Goal: Task Accomplishment & Management: Use online tool/utility

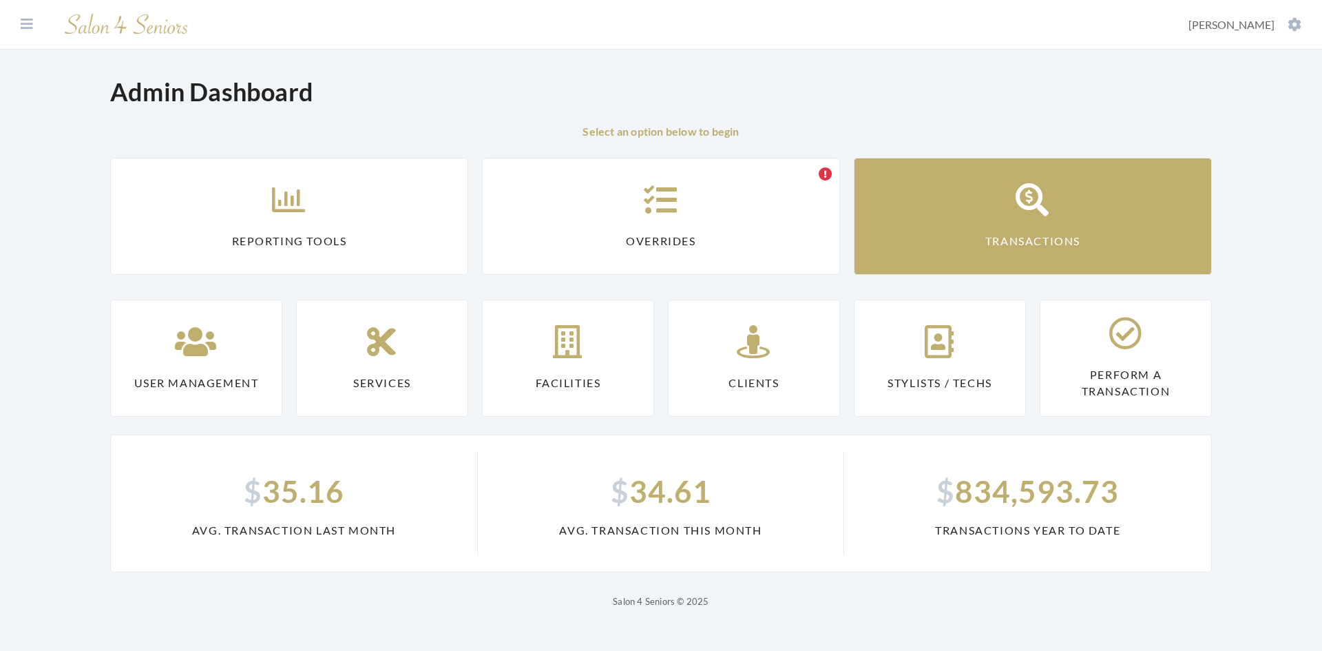
click at [1116, 200] on link "Transactions" at bounding box center [1033, 216] width 358 height 117
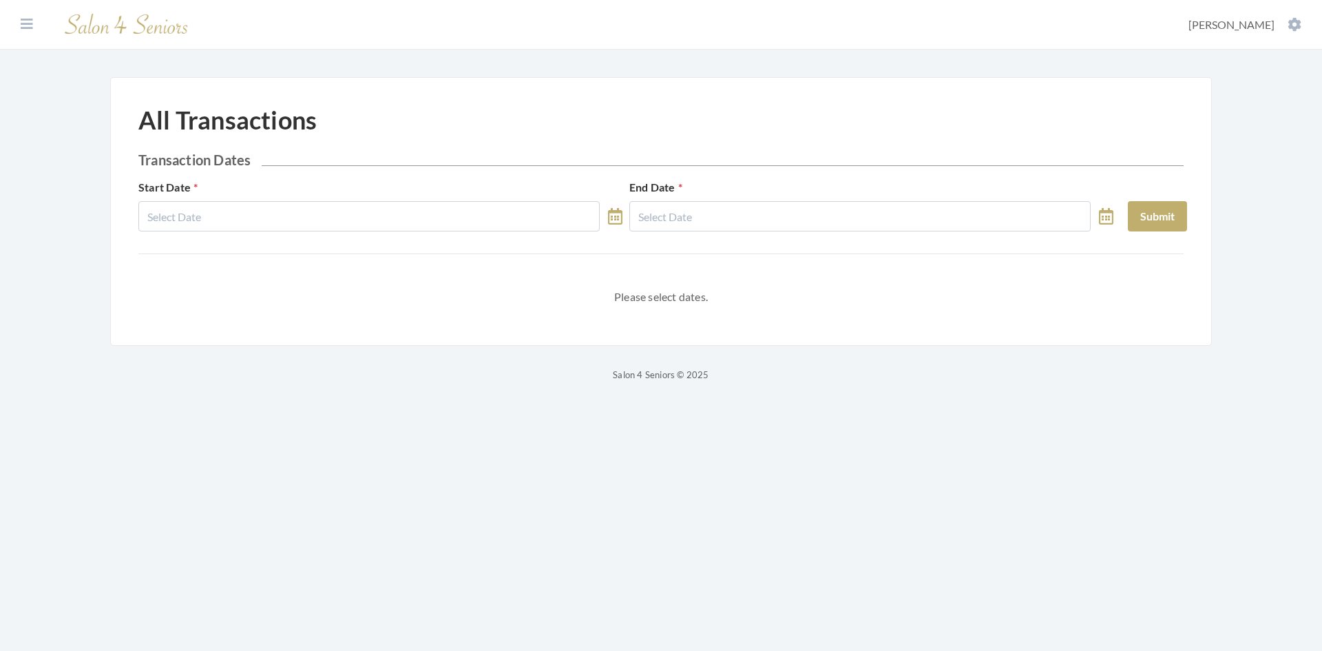
select select "8"
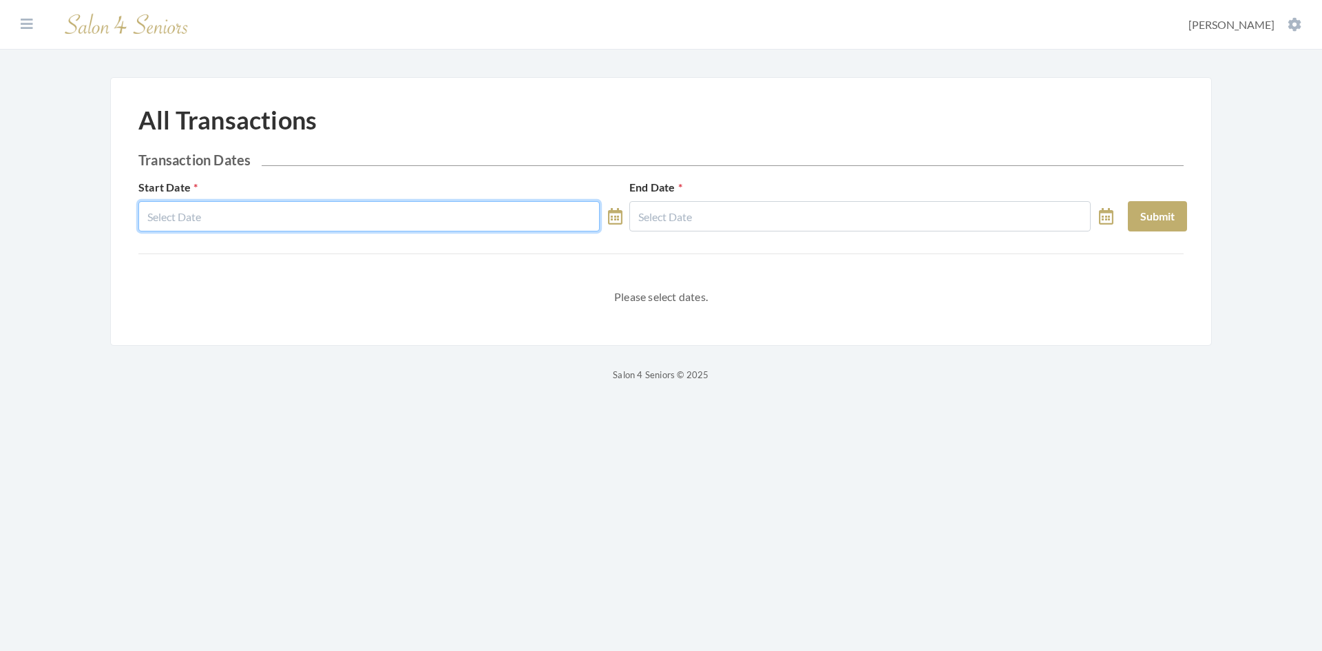
click at [346, 214] on input "text" at bounding box center [368, 216] width 461 height 30
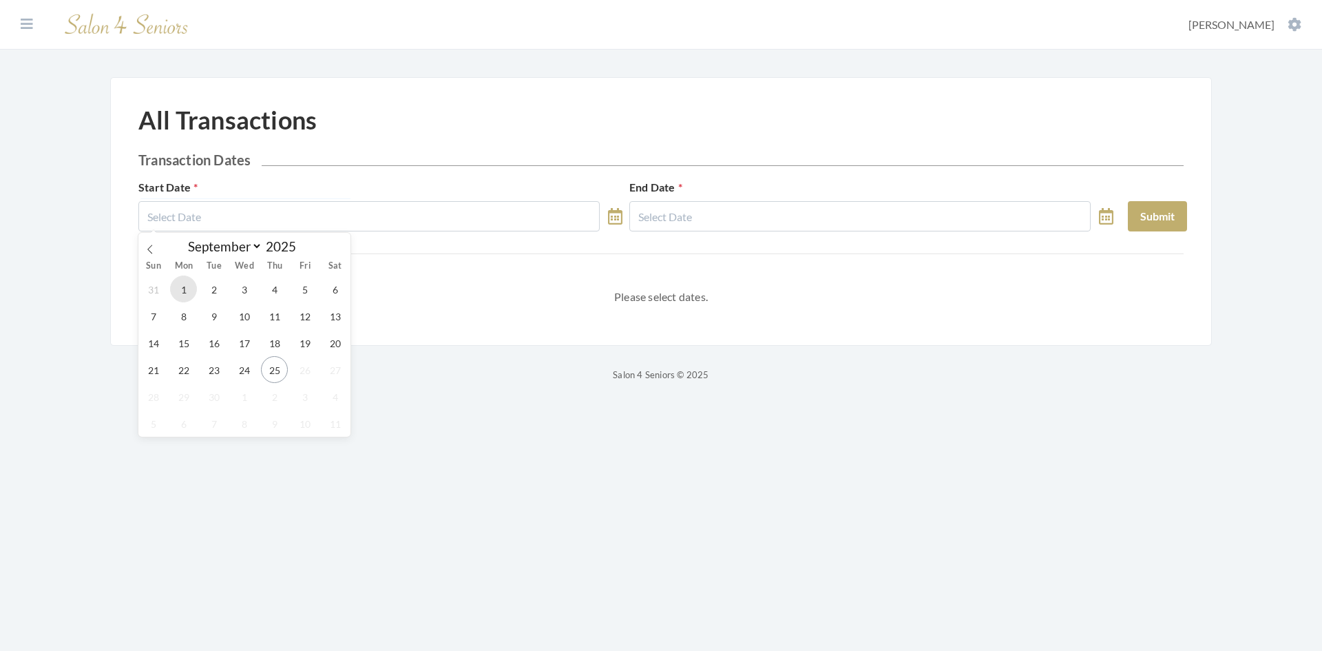
click at [186, 286] on span "1" at bounding box center [183, 288] width 27 height 27
type input "[DATE]"
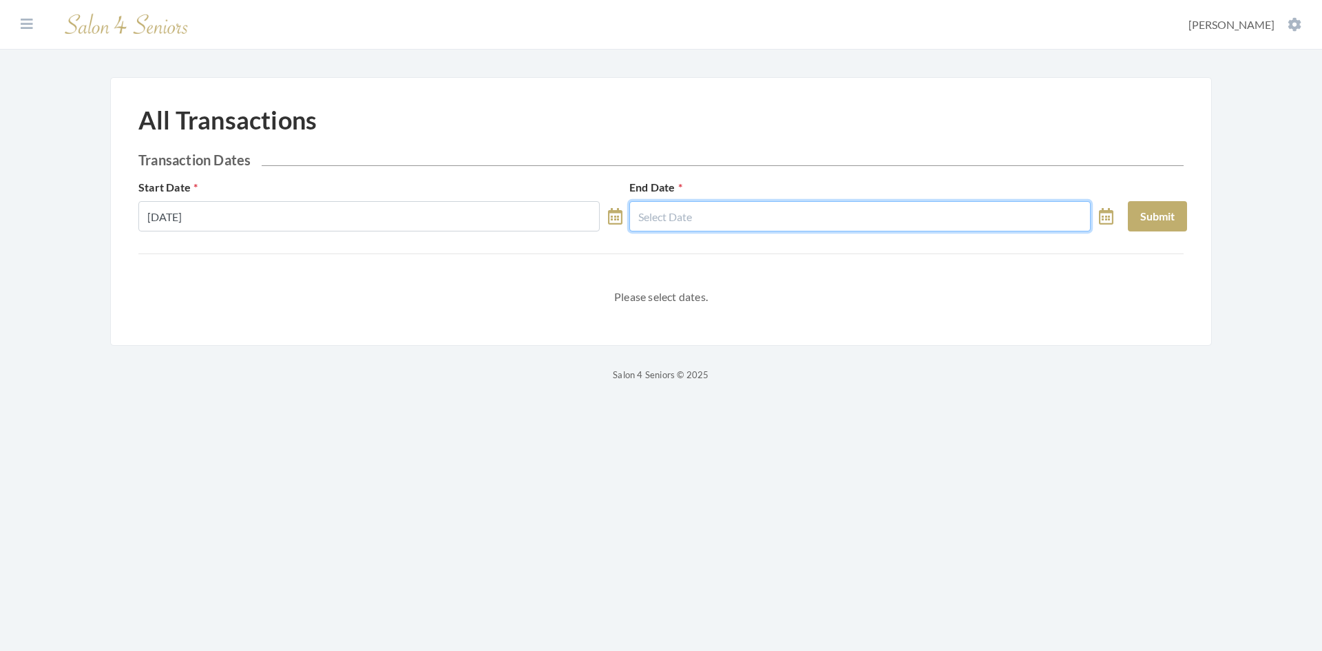
click at [806, 209] on input "text" at bounding box center [860, 216] width 461 height 30
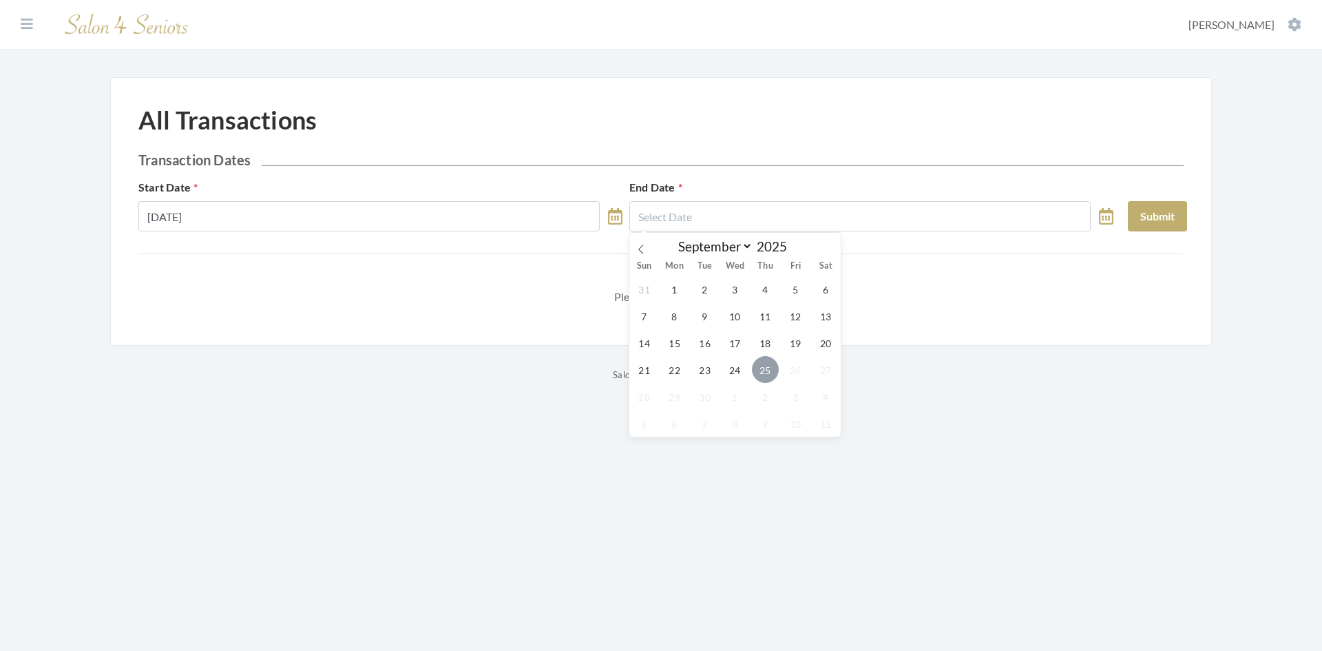
click at [763, 368] on span "25" at bounding box center [765, 369] width 27 height 27
type input "[DATE]"
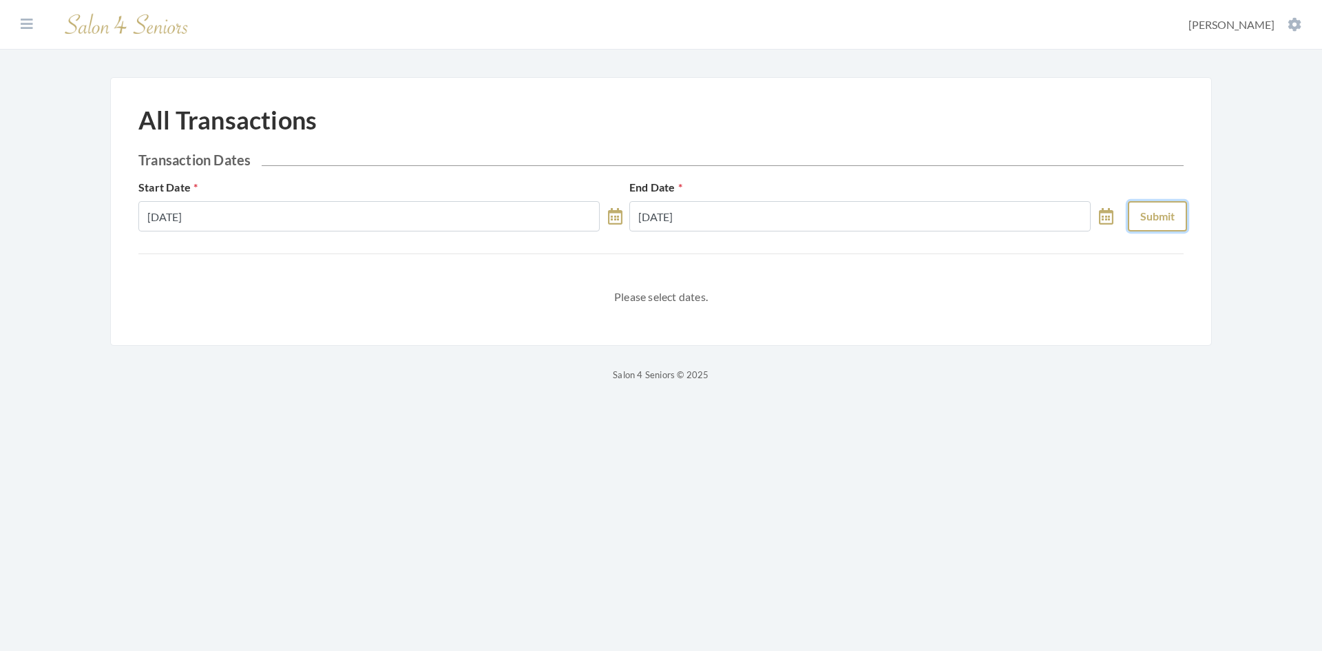
click at [1167, 217] on button "Submit" at bounding box center [1157, 216] width 59 height 30
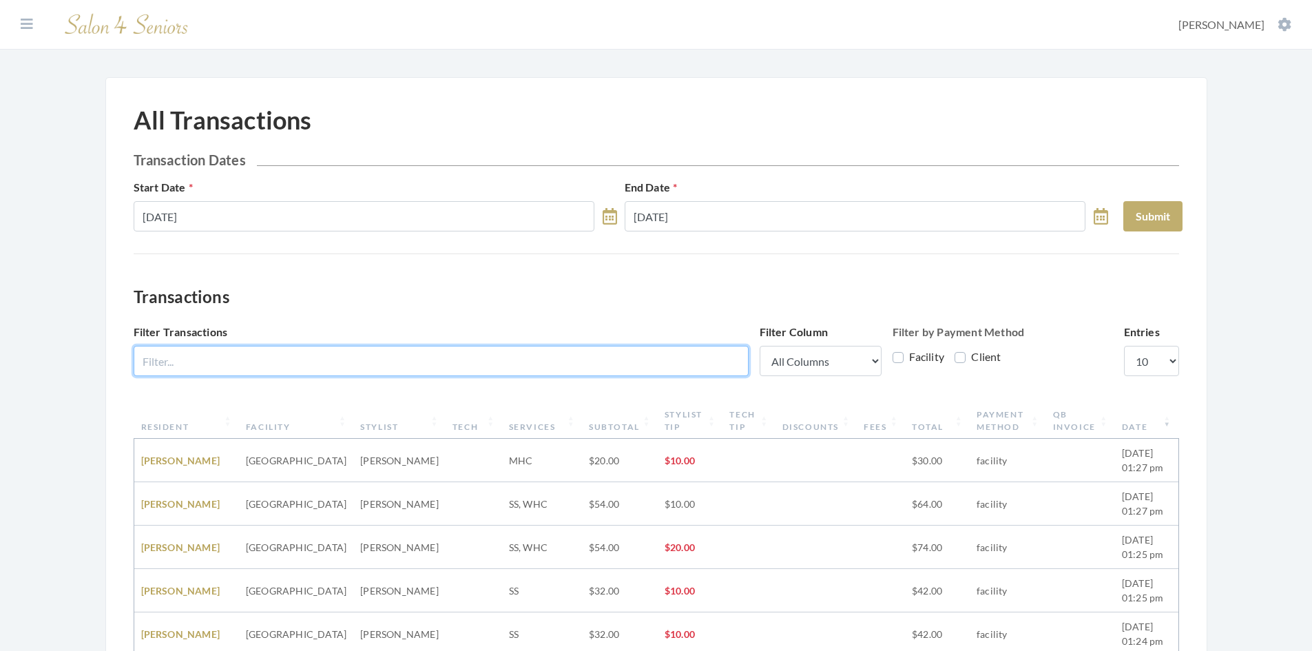
click at [261, 352] on input "Filter Transactions" at bounding box center [441, 361] width 615 height 30
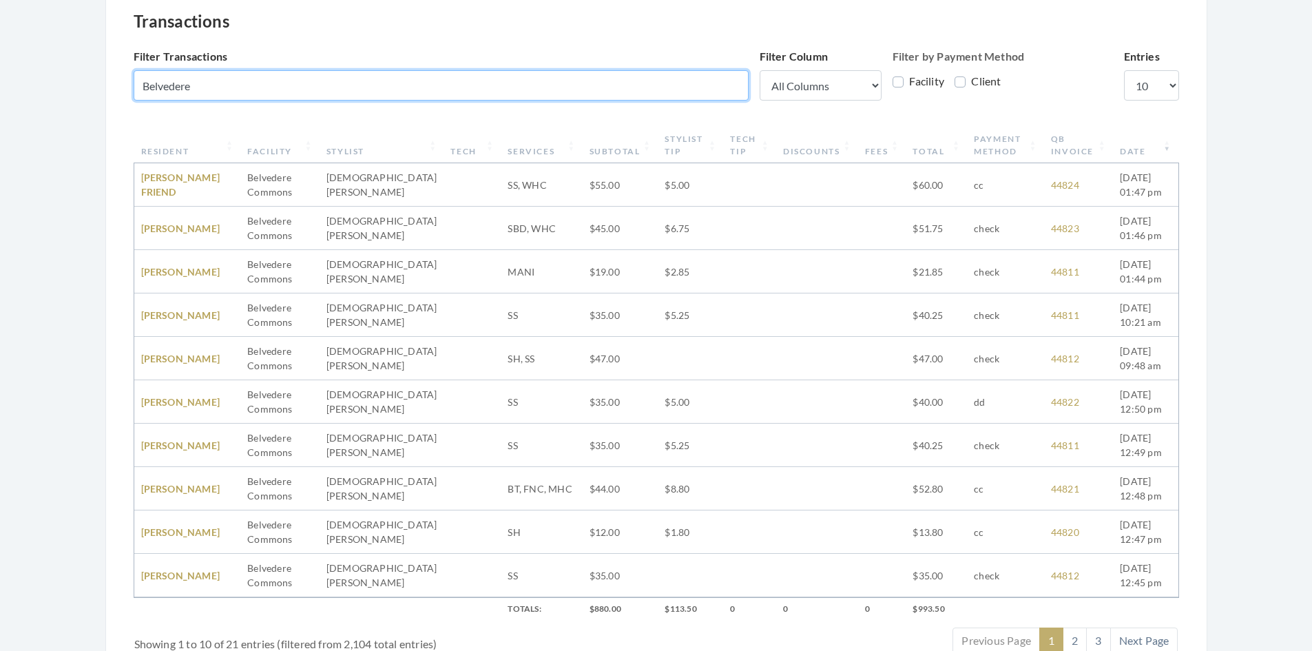
scroll to position [413, 0]
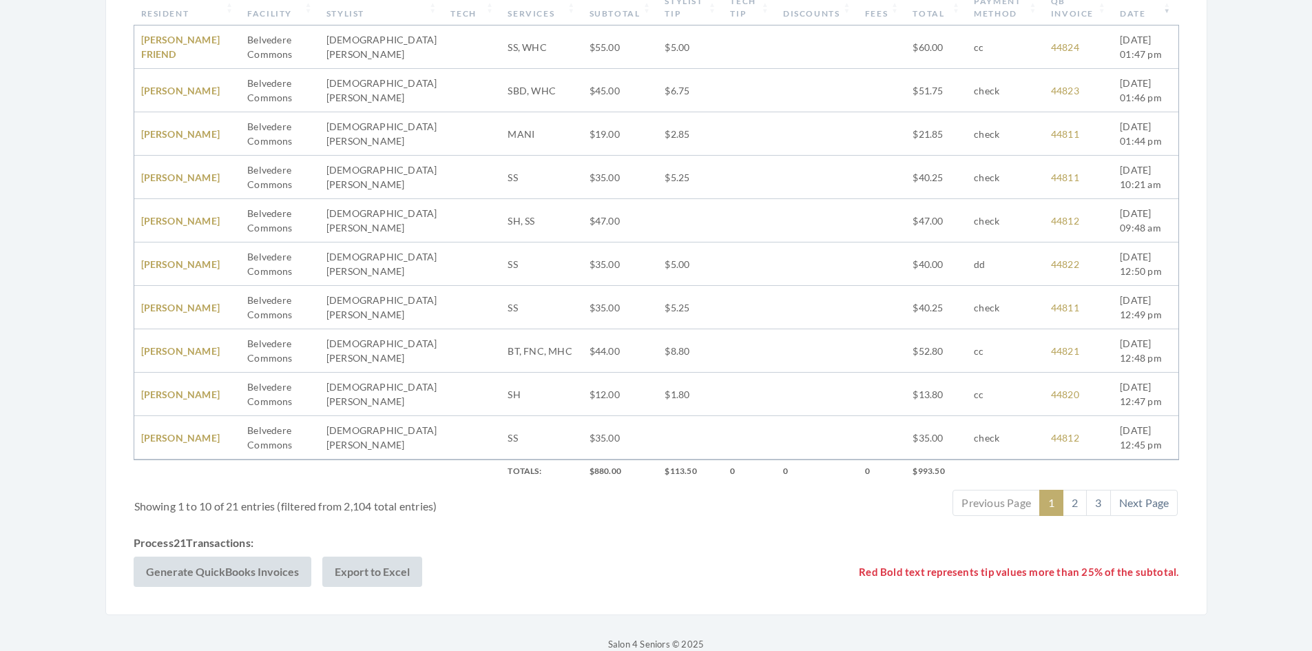
type input "Belvedere"
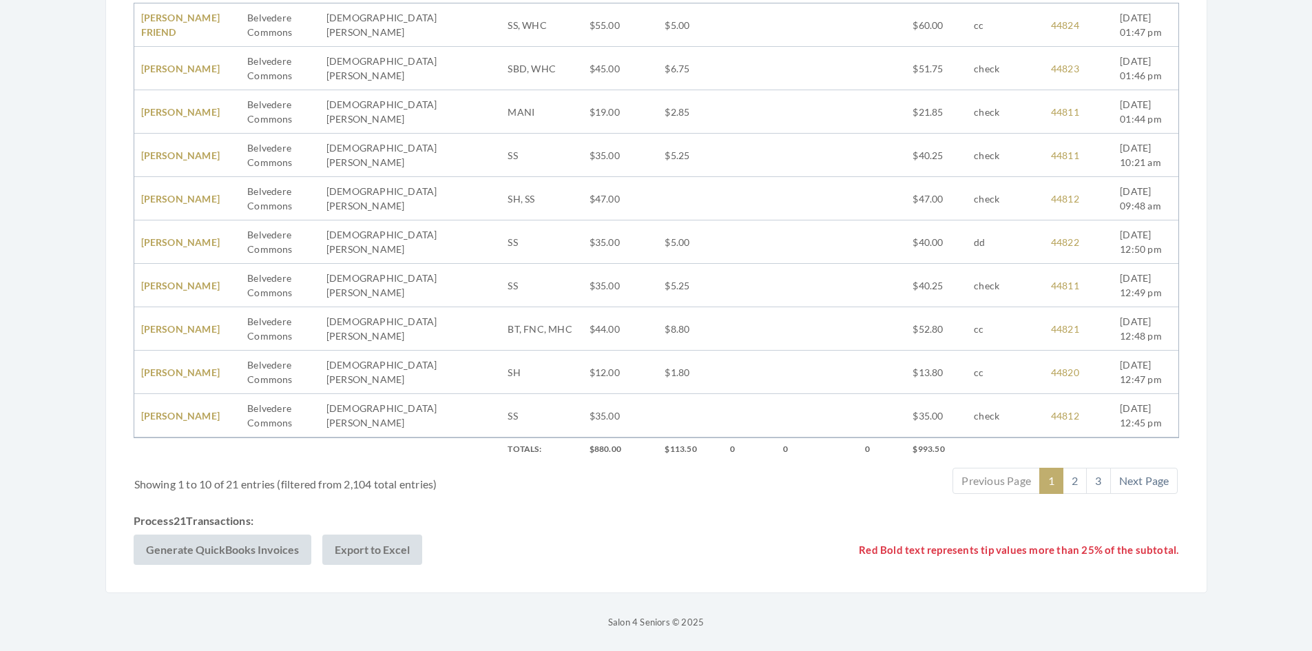
scroll to position [91, 0]
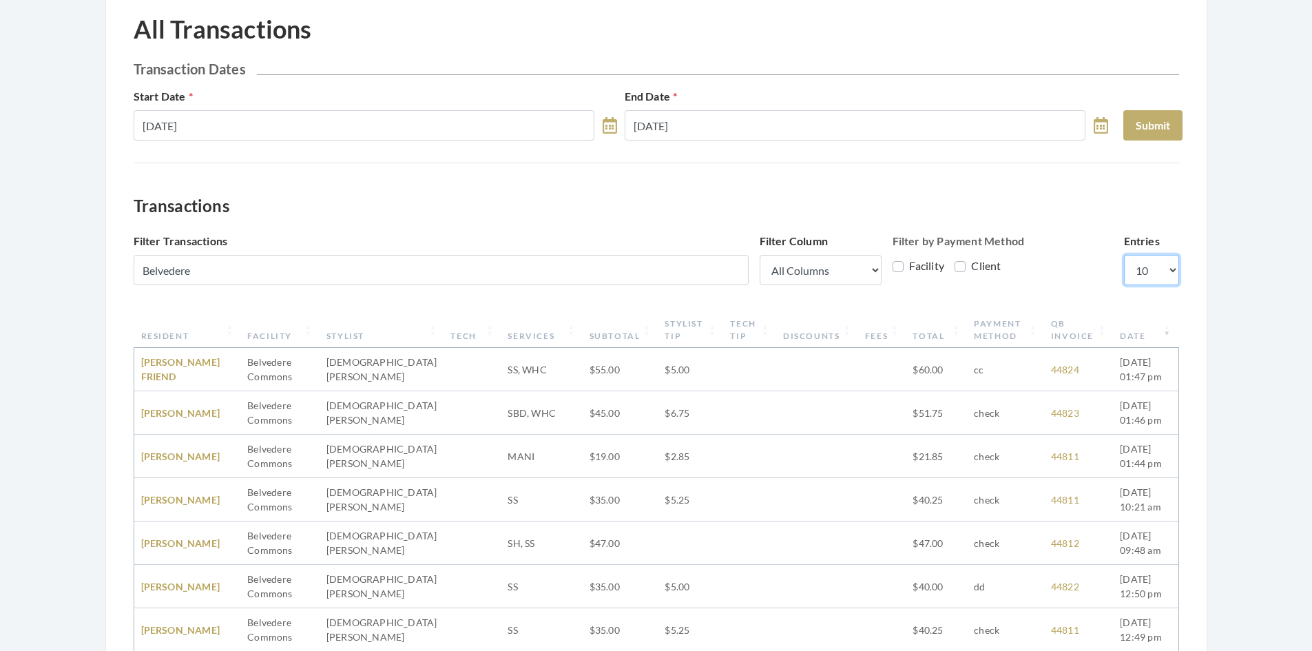
drag, startPoint x: 1148, startPoint y: 265, endPoint x: 1152, endPoint y: 279, distance: 14.4
click at [1148, 265] on select "10 25 50 100" at bounding box center [1151, 270] width 55 height 30
select select "100"
click at [1124, 255] on select "10 25 50 100" at bounding box center [1151, 270] width 55 height 30
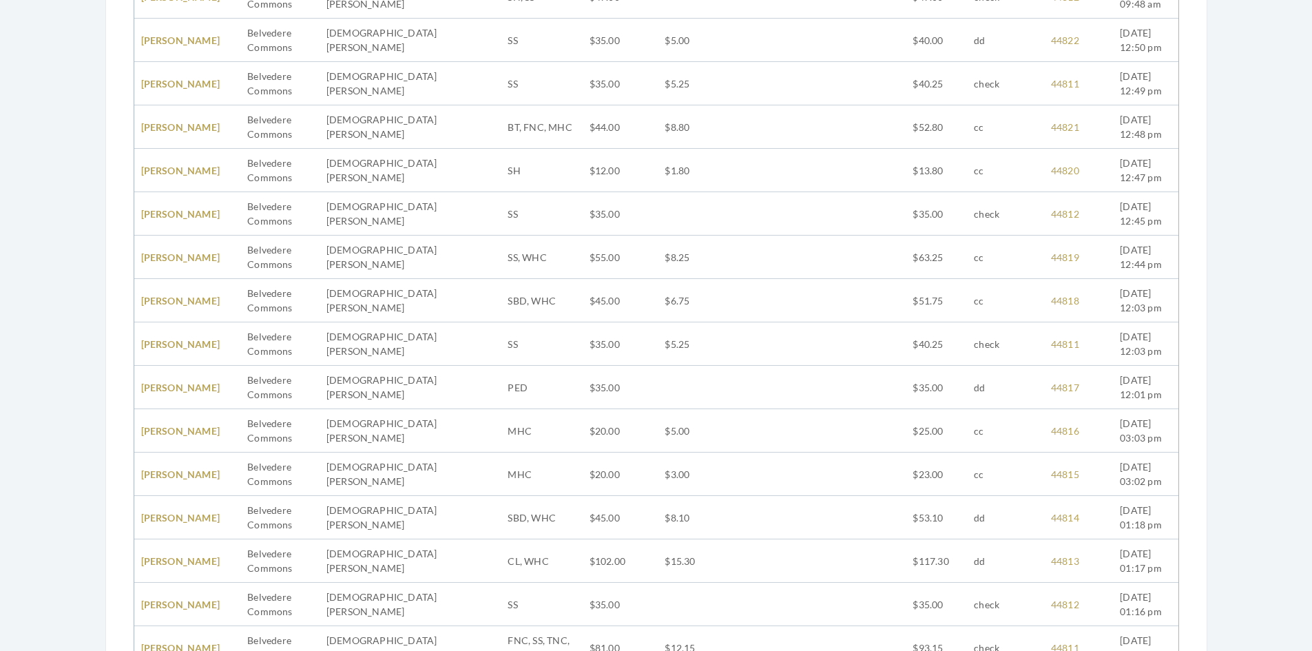
scroll to position [430, 0]
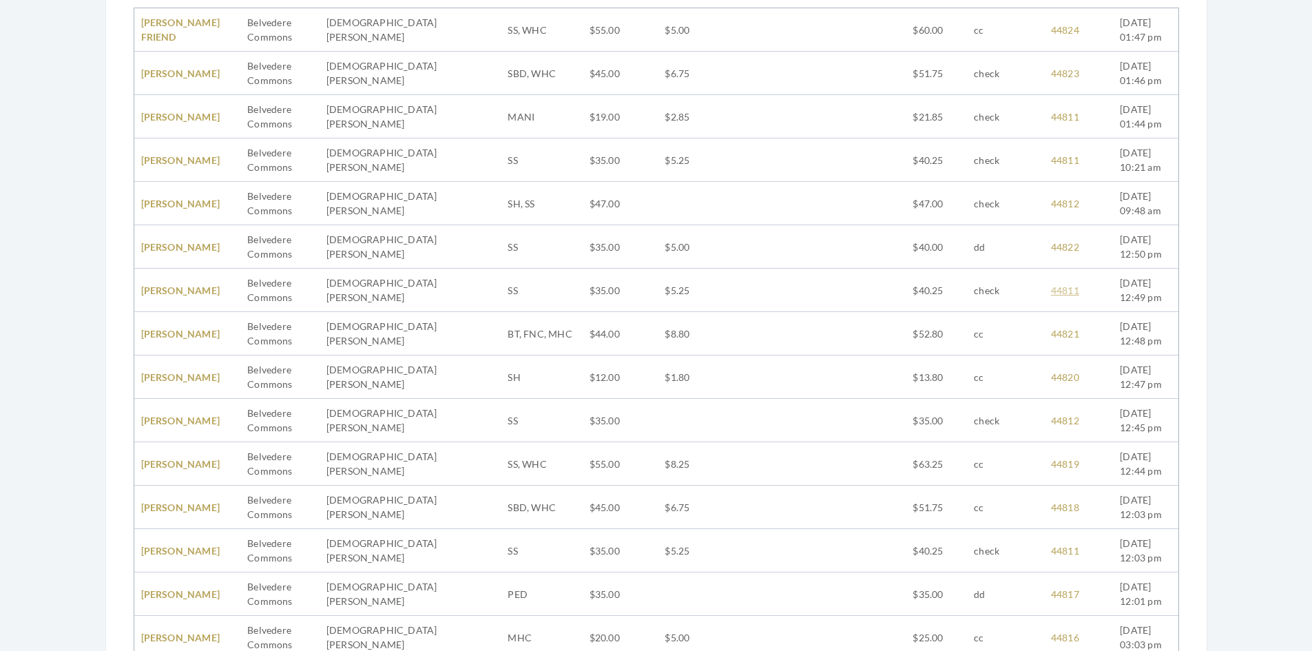
click at [1053, 290] on link "44811" at bounding box center [1065, 290] width 28 height 12
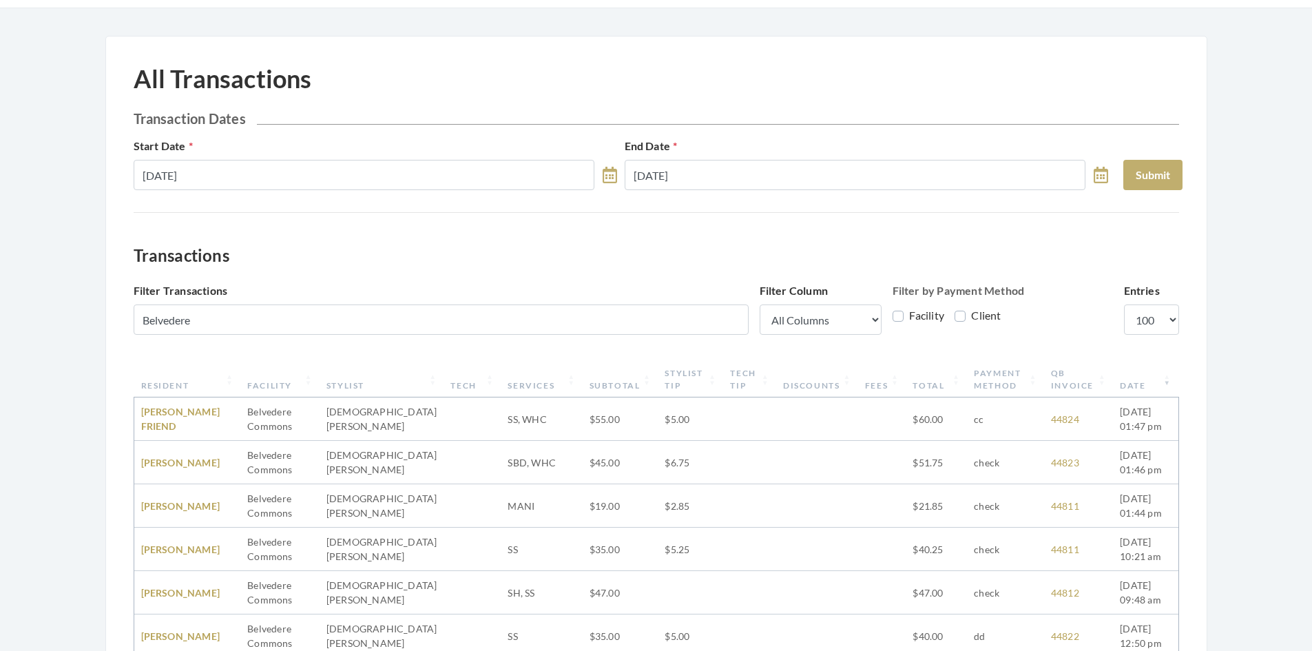
scroll to position [17, 0]
